Goal: Information Seeking & Learning: Find specific fact

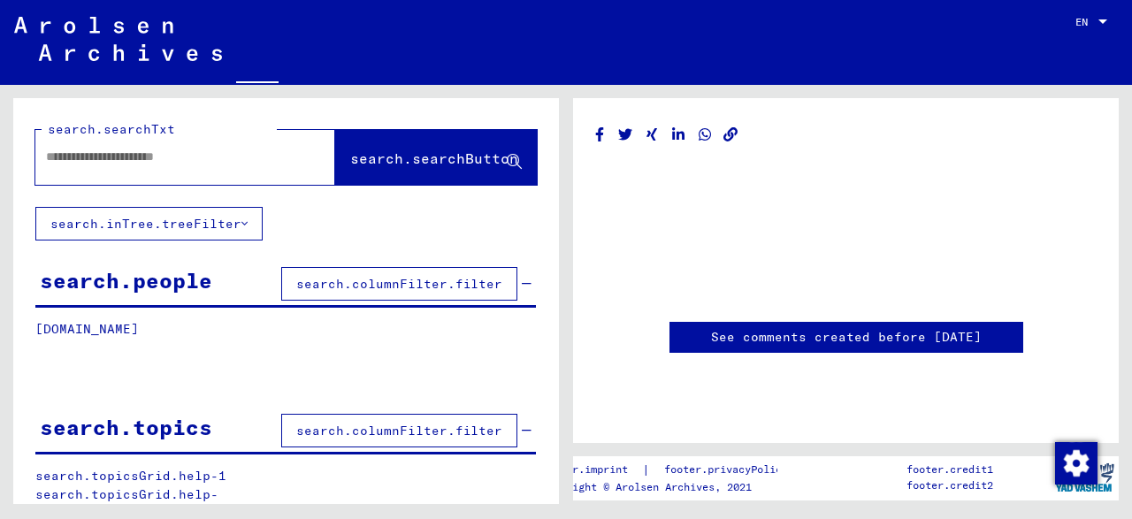
type input "*******"
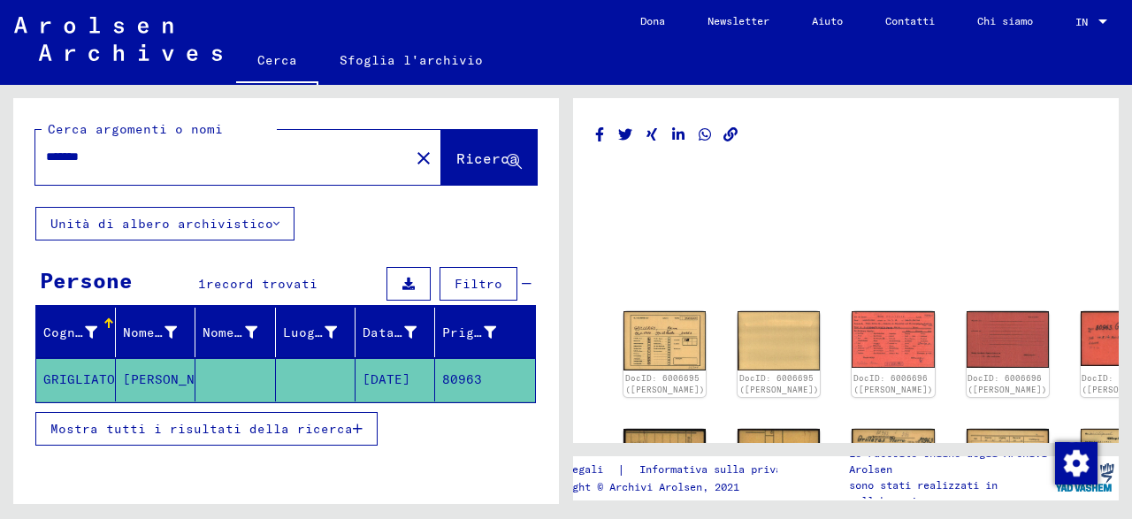
scroll to position [338, 0]
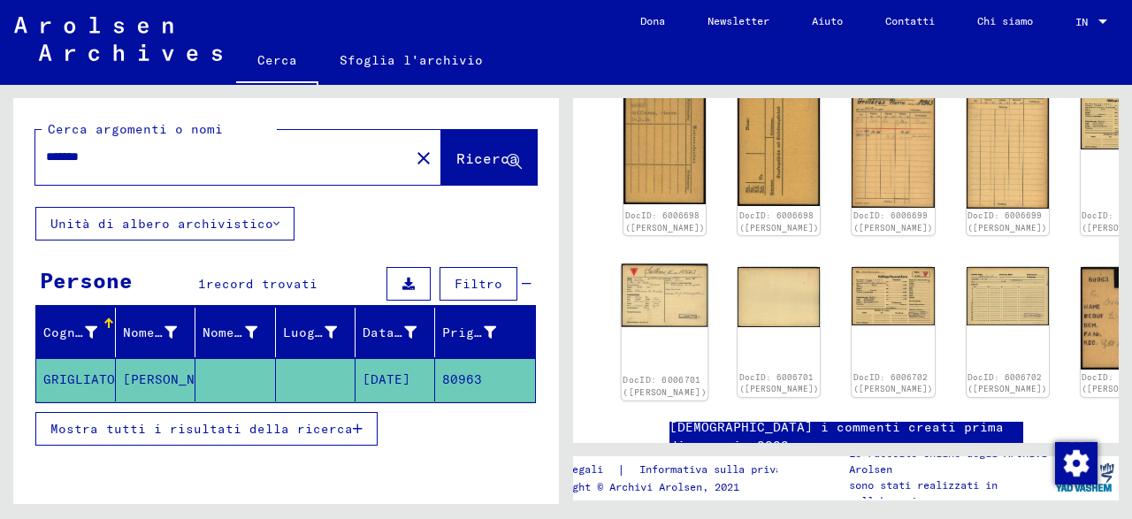
click at [648, 295] on div "DocID: 6006701 ([PERSON_NAME])" at bounding box center [665, 332] width 87 height 136
click at [640, 264] on img at bounding box center [665, 296] width 87 height 64
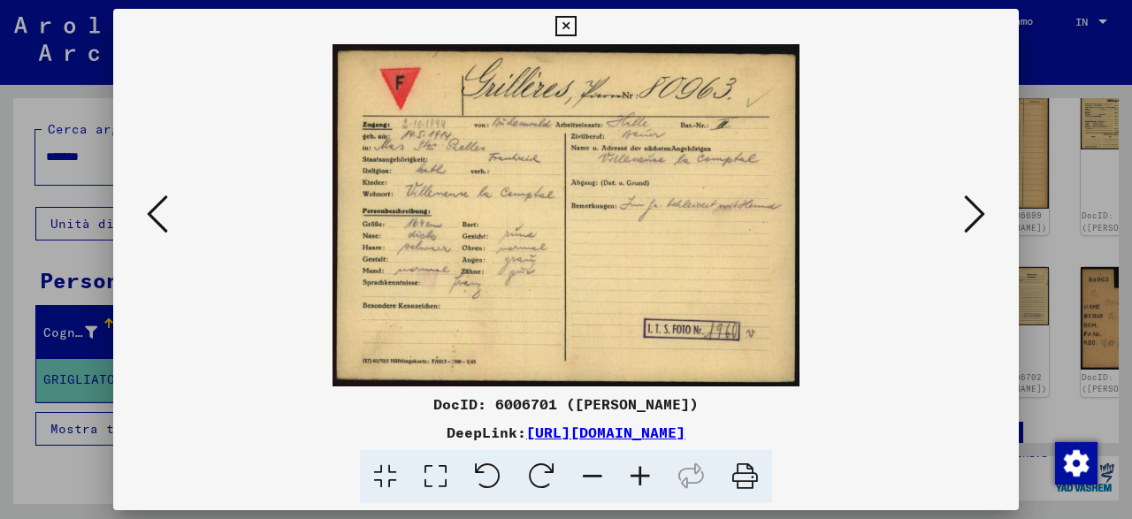
click at [993, 203] on div at bounding box center [566, 215] width 906 height 342
click at [974, 211] on icon at bounding box center [974, 214] width 21 height 42
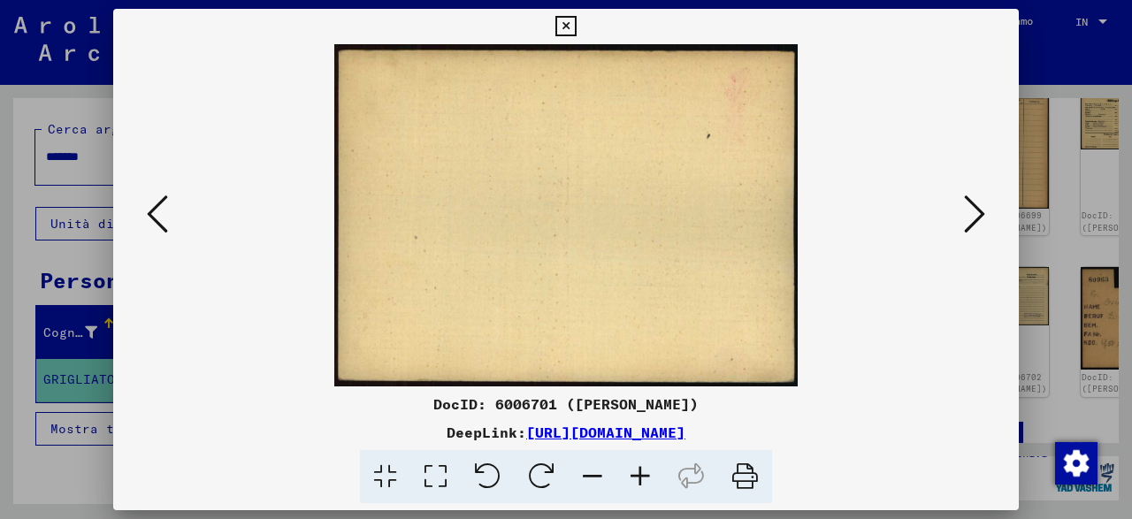
click at [974, 211] on icon at bounding box center [974, 214] width 21 height 42
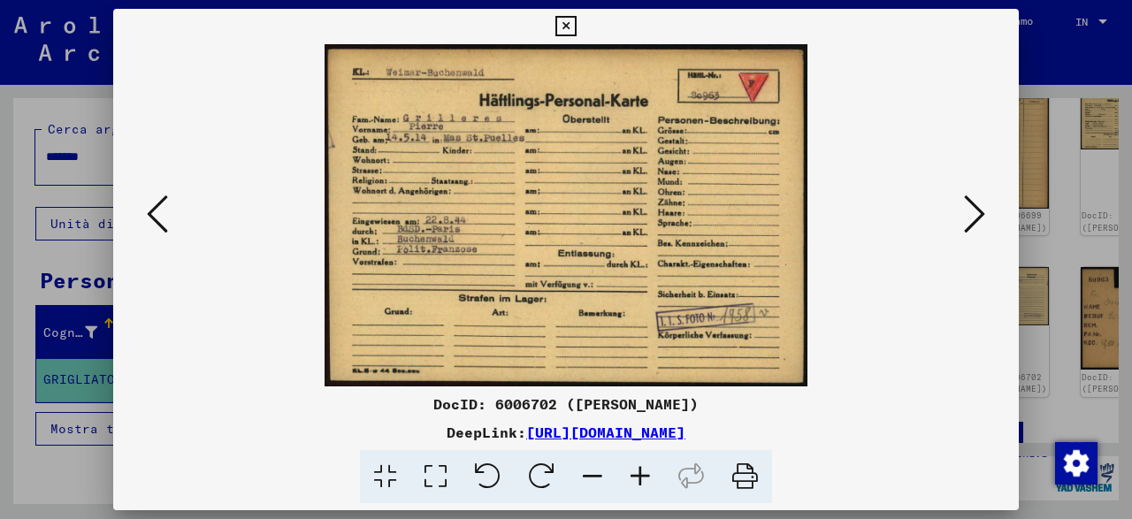
click at [974, 211] on icon at bounding box center [974, 214] width 21 height 42
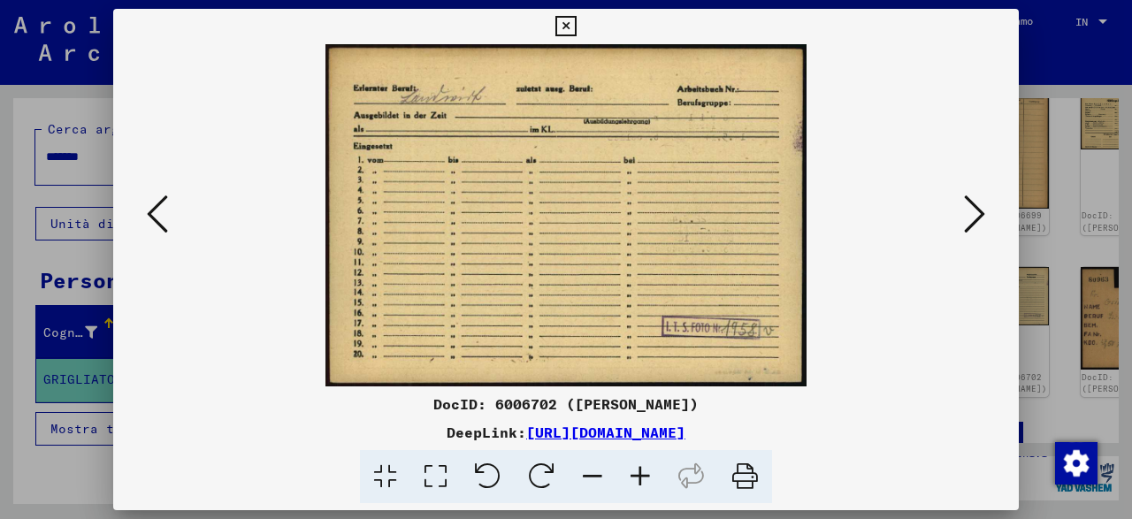
click at [974, 211] on icon at bounding box center [974, 214] width 21 height 42
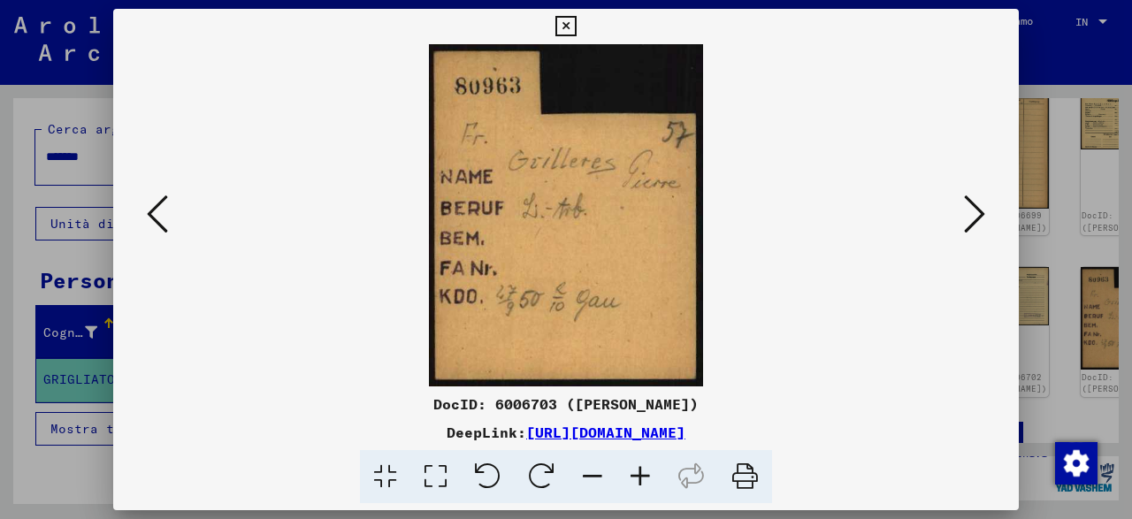
click at [974, 211] on icon at bounding box center [974, 214] width 21 height 42
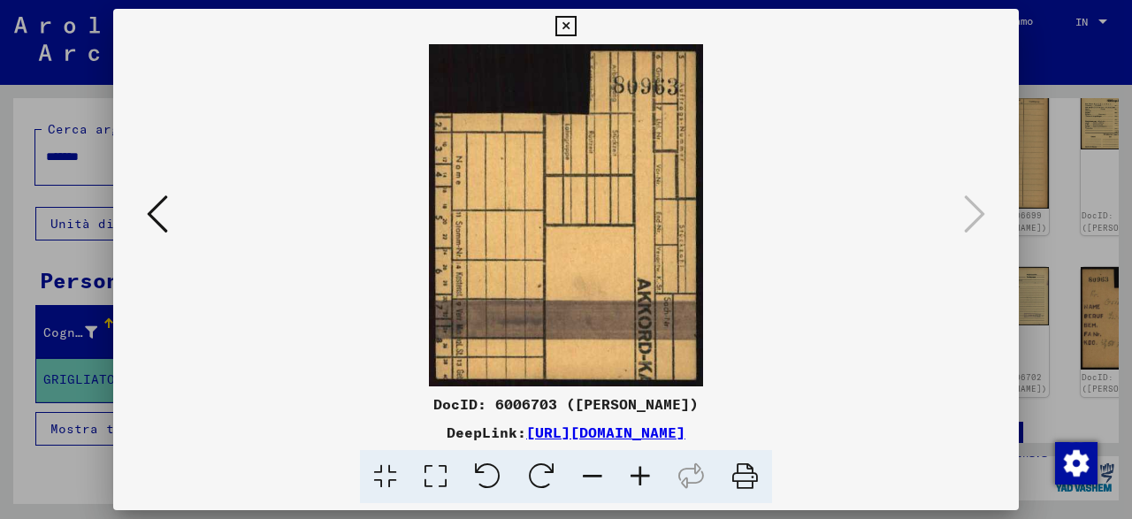
click at [133, 213] on div at bounding box center [566, 215] width 906 height 342
click at [160, 210] on icon at bounding box center [157, 214] width 21 height 42
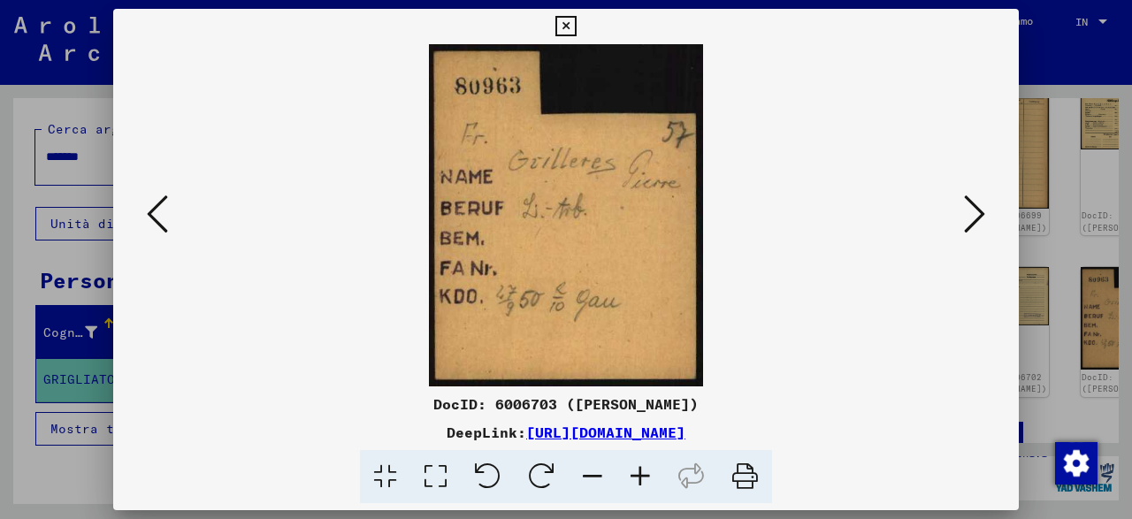
click at [160, 210] on icon at bounding box center [157, 214] width 21 height 42
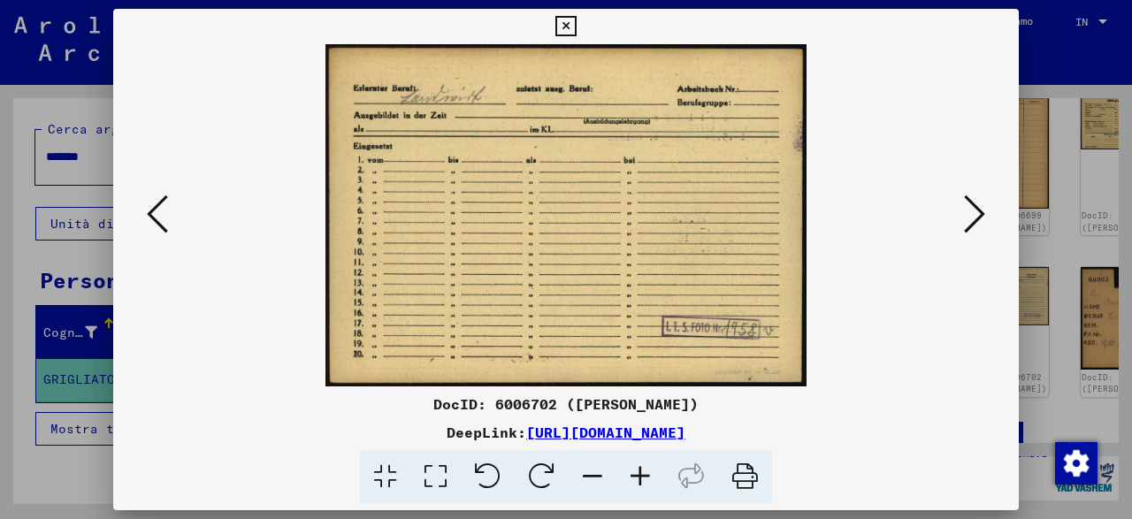
click at [160, 210] on icon at bounding box center [157, 214] width 21 height 42
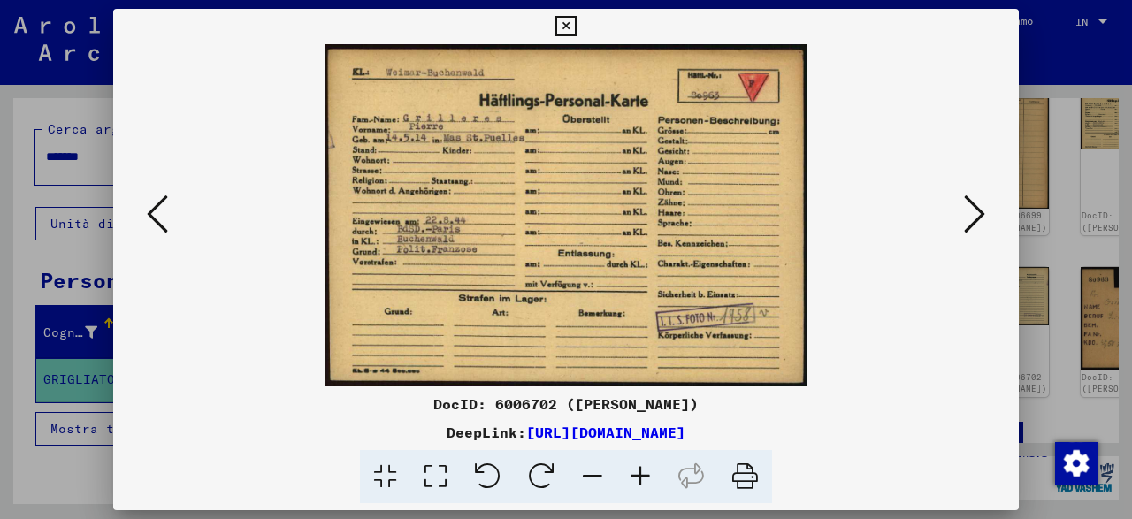
click at [160, 210] on icon at bounding box center [157, 214] width 21 height 42
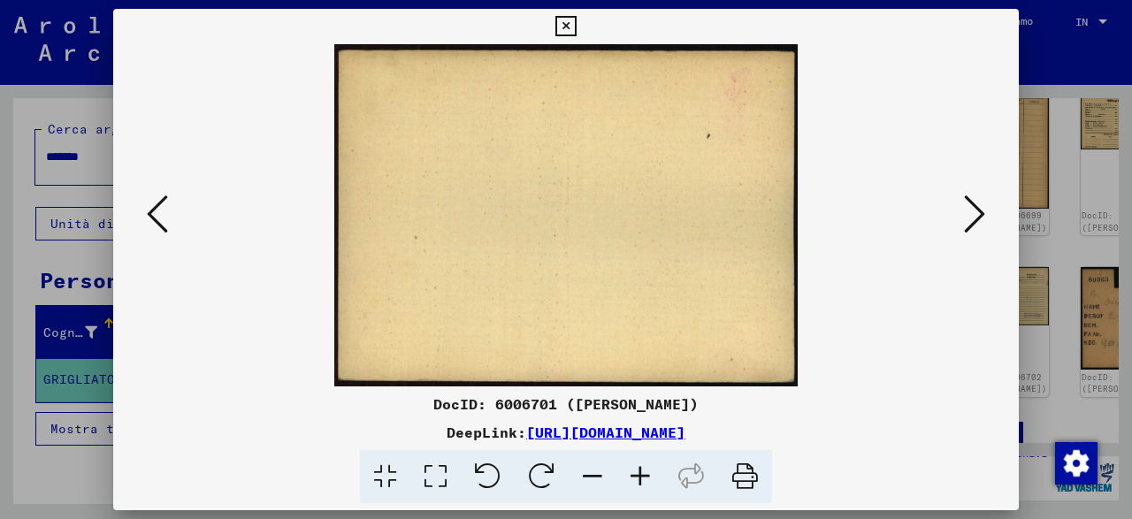
click at [160, 210] on icon at bounding box center [157, 214] width 21 height 42
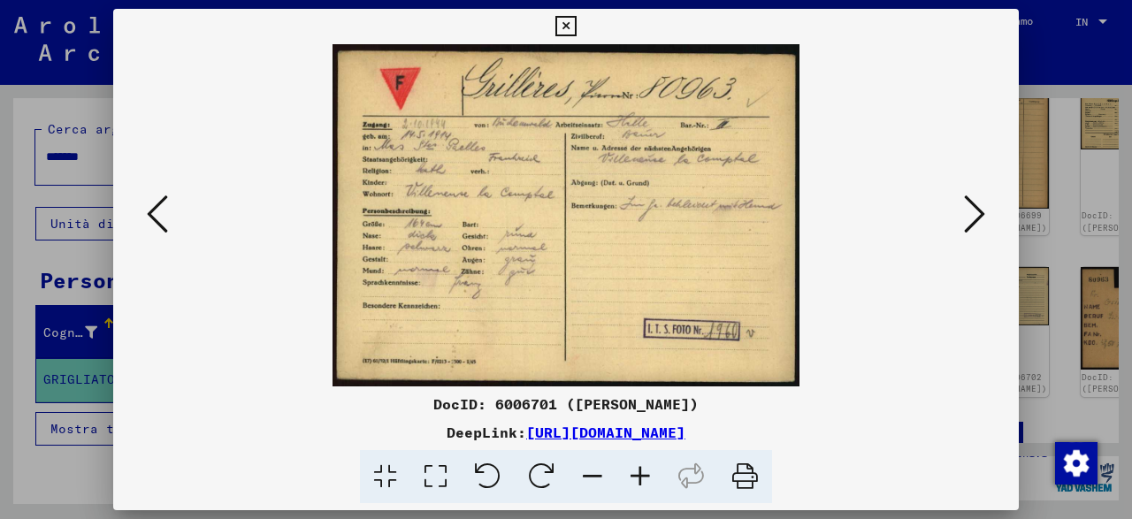
click at [160, 210] on icon at bounding box center [157, 214] width 21 height 42
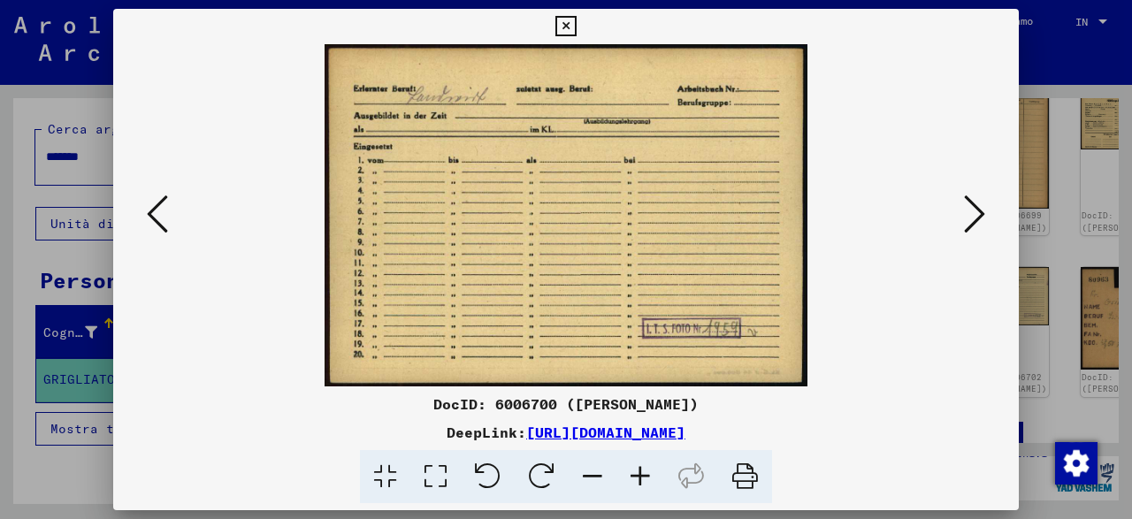
click at [160, 210] on icon at bounding box center [157, 214] width 21 height 42
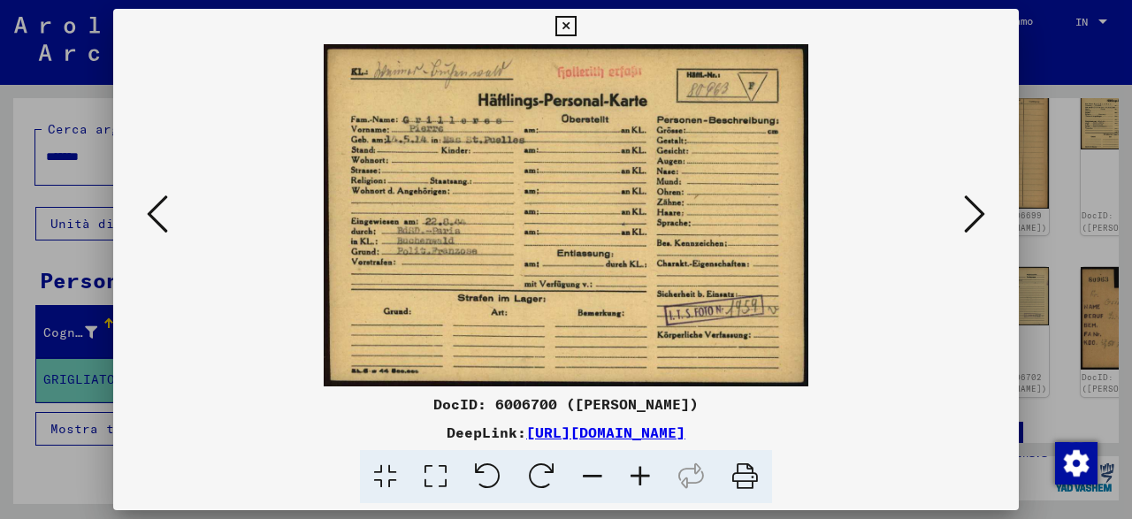
click at [160, 210] on icon at bounding box center [157, 214] width 21 height 42
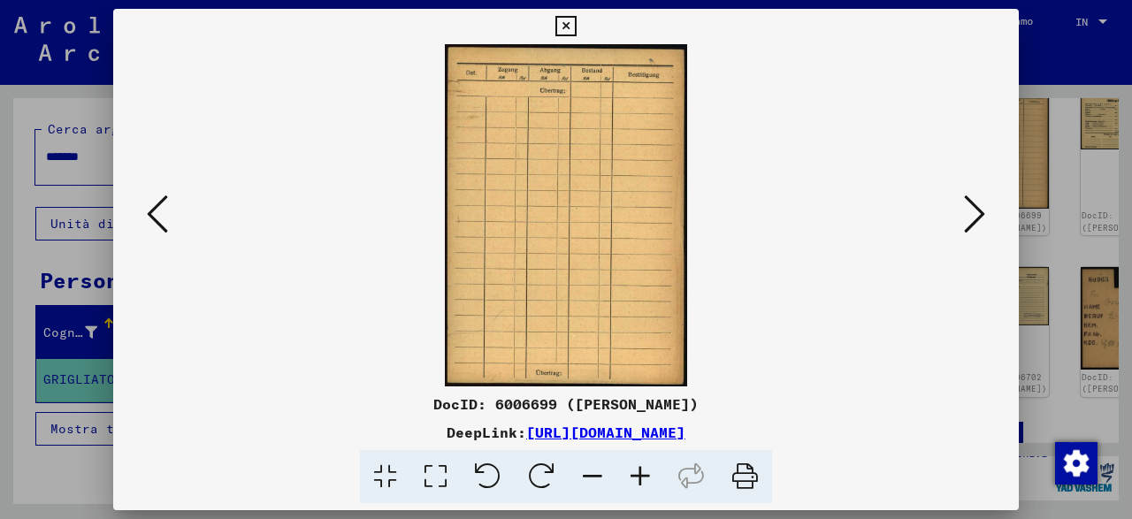
click at [160, 210] on icon at bounding box center [157, 214] width 21 height 42
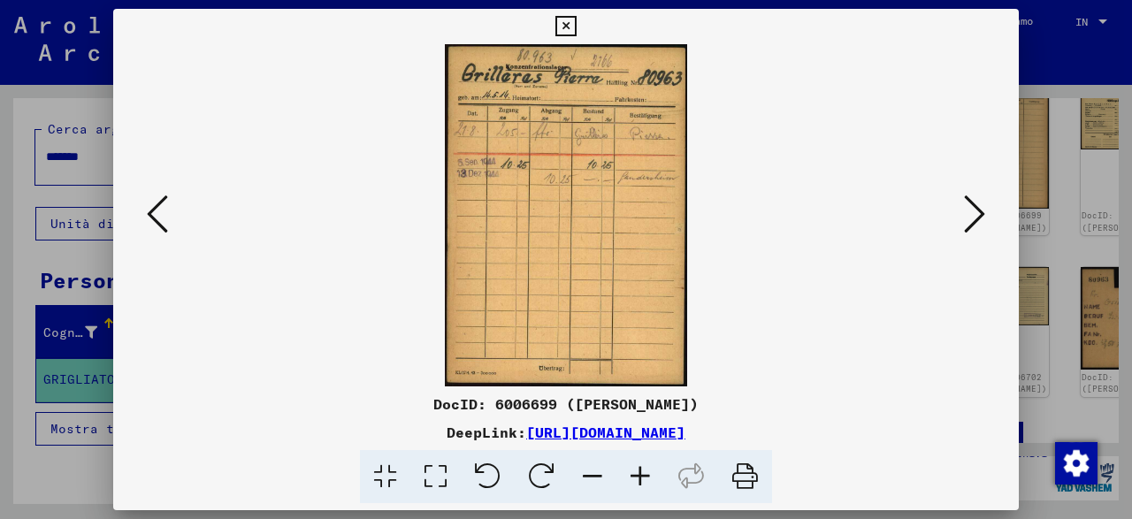
click at [160, 210] on icon at bounding box center [157, 214] width 21 height 42
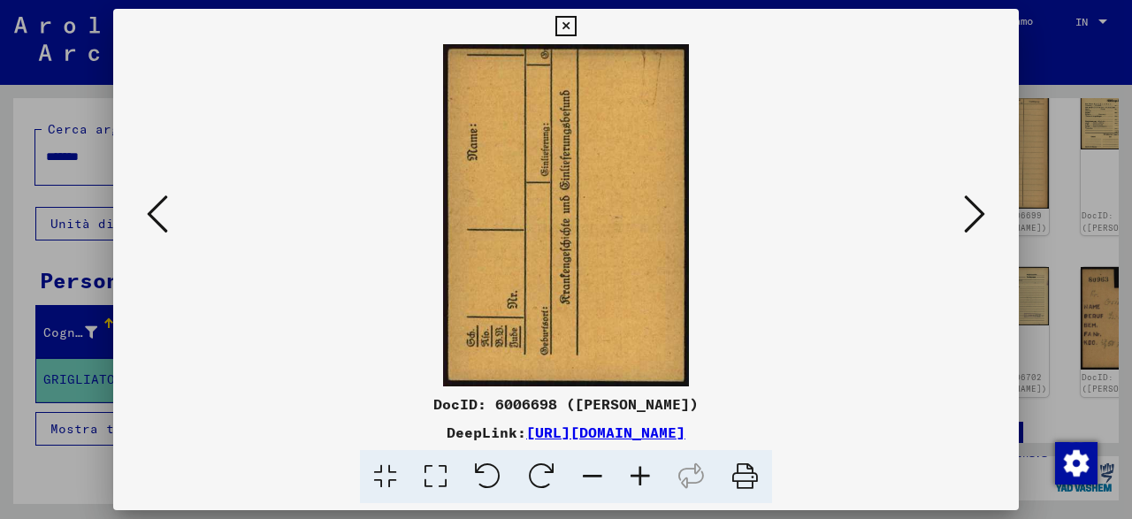
click at [164, 216] on icon at bounding box center [157, 214] width 21 height 42
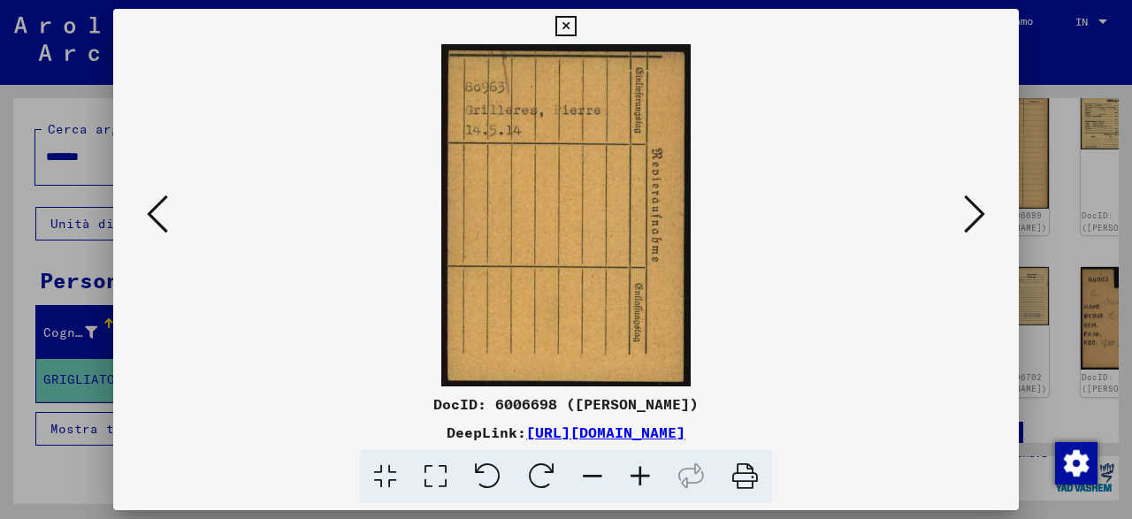
click at [164, 216] on icon at bounding box center [157, 214] width 21 height 42
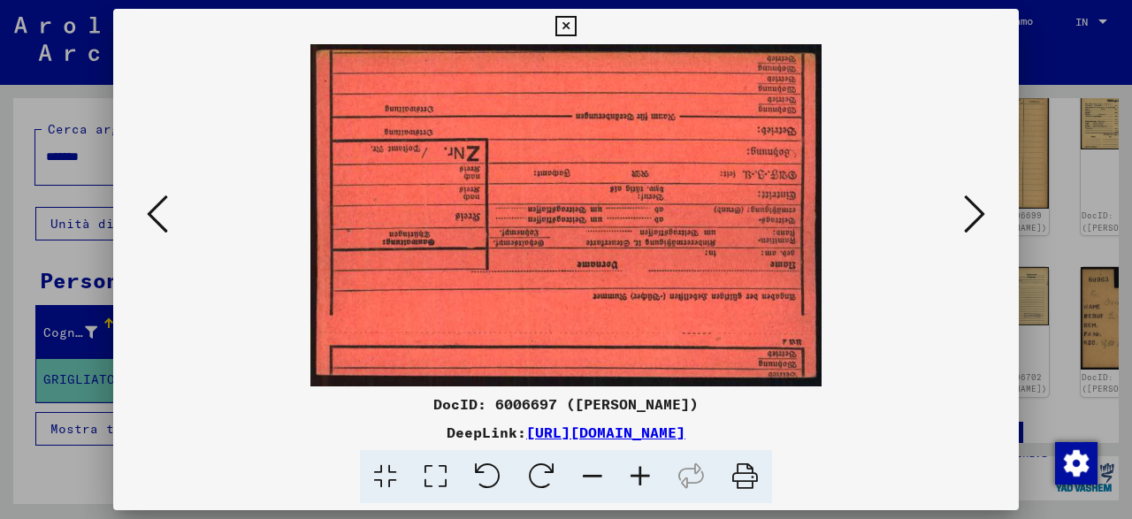
click at [164, 216] on icon at bounding box center [157, 214] width 21 height 42
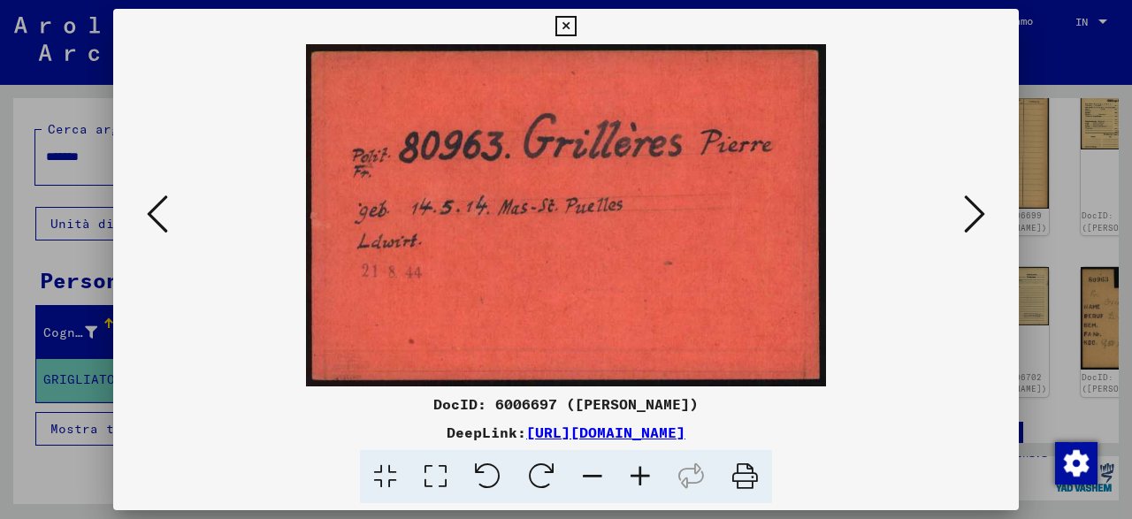
click at [164, 216] on icon at bounding box center [157, 214] width 21 height 42
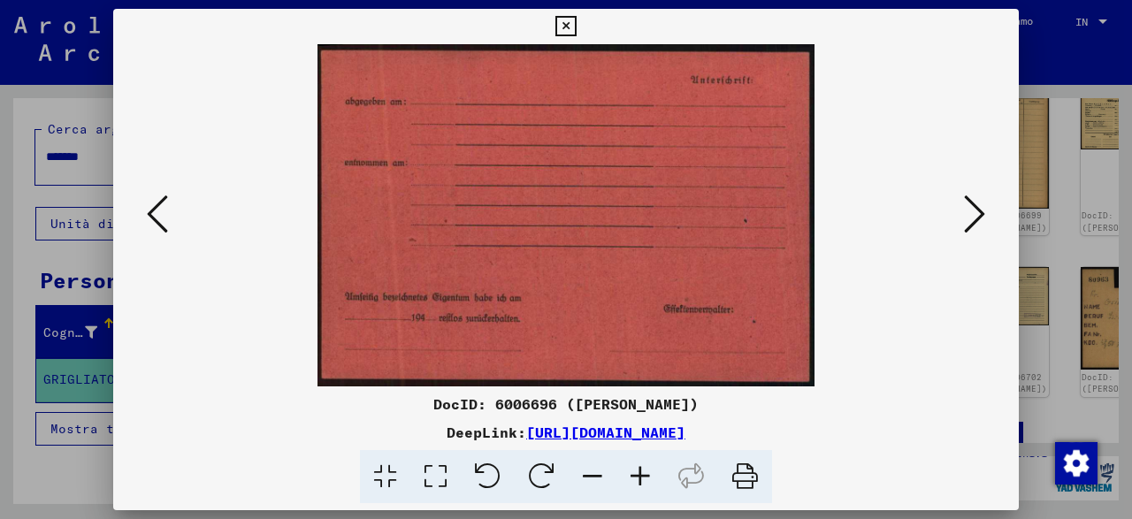
click at [164, 216] on icon at bounding box center [157, 214] width 21 height 42
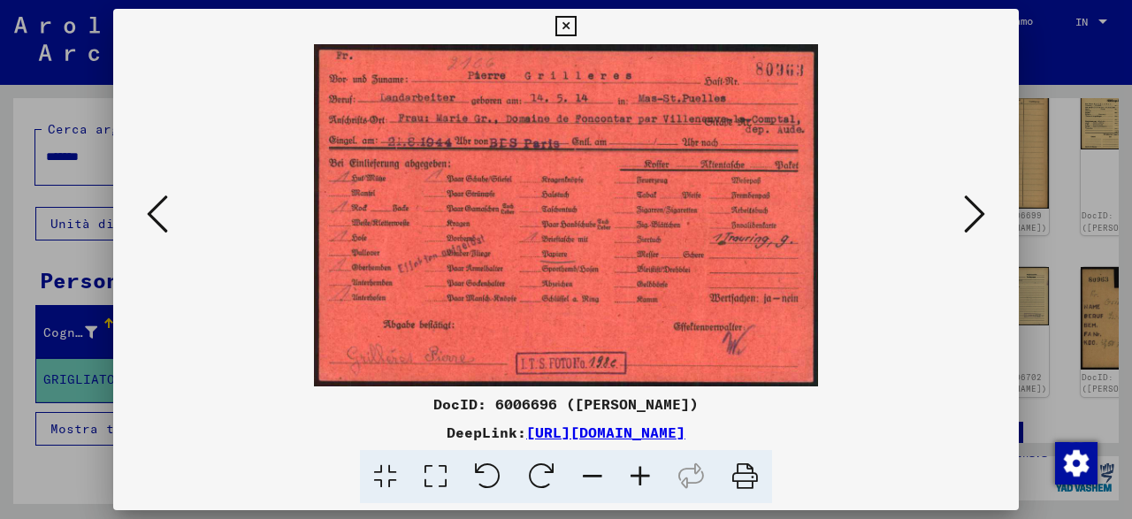
click at [164, 216] on icon at bounding box center [157, 214] width 21 height 42
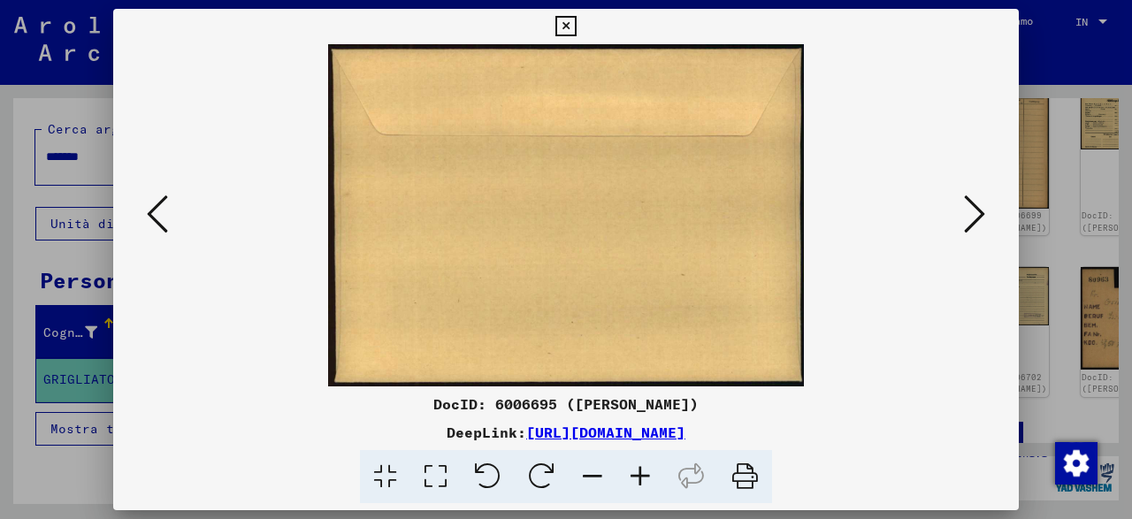
click at [164, 216] on icon at bounding box center [157, 214] width 21 height 42
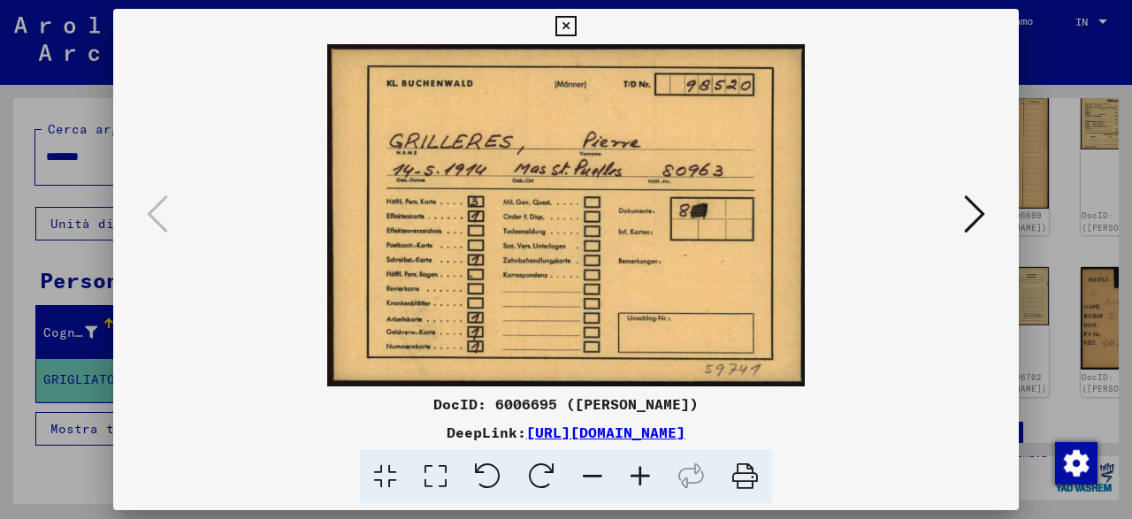
click at [576, 29] on icon at bounding box center [566, 26] width 20 height 21
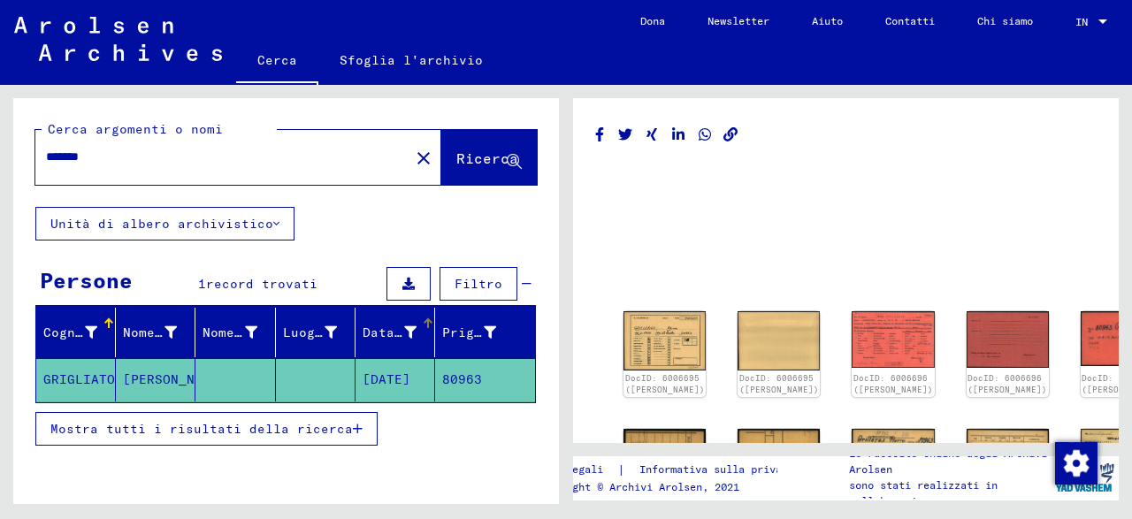
scroll to position [81, 0]
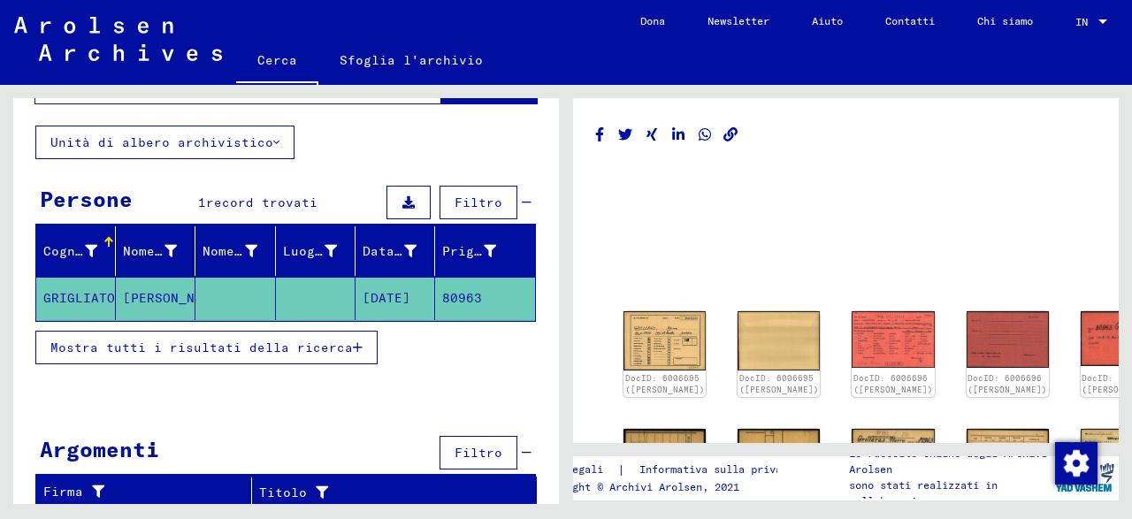
click at [348, 347] on span "Mostra tutti i risultati della ricerca" at bounding box center [201, 348] width 303 height 16
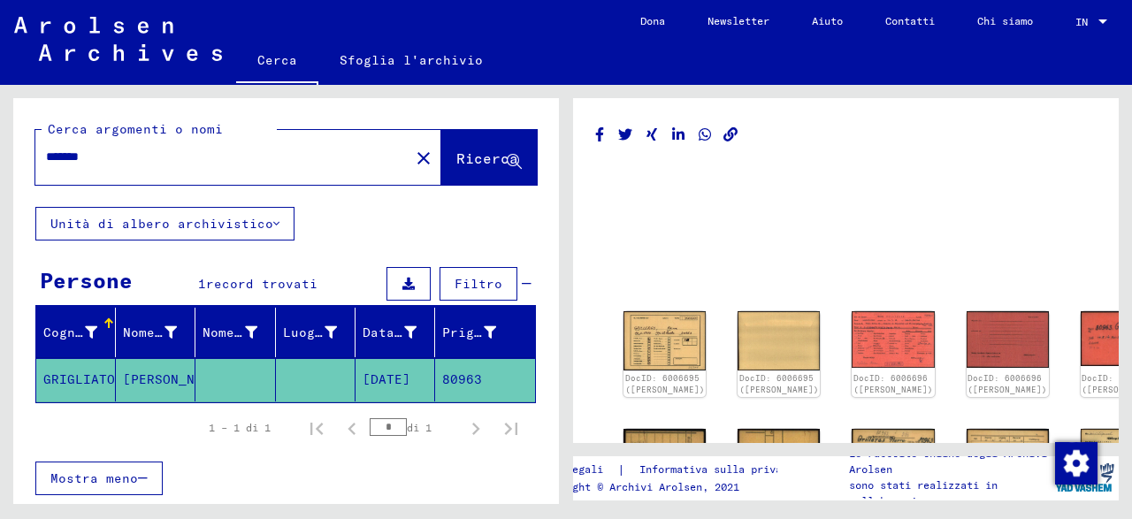
scroll to position [234, 0]
